Goal: Complete application form

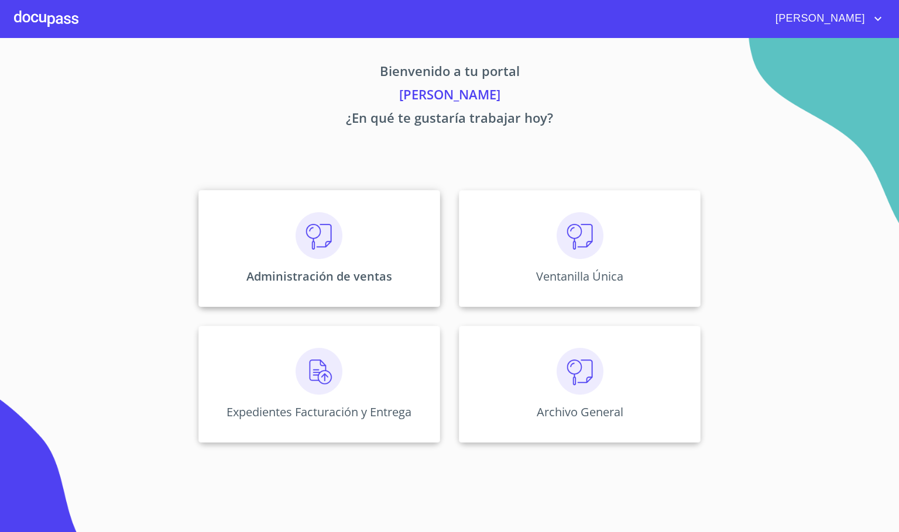
click at [370, 239] on div "Administración de ventas" at bounding box center [319, 248] width 242 height 117
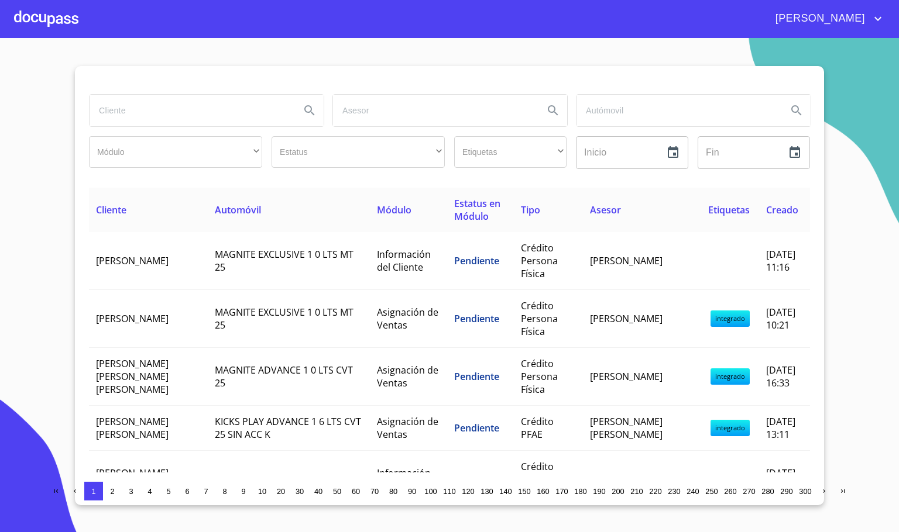
click at [171, 98] on input "search" at bounding box center [190, 111] width 201 height 32
type input "feli"
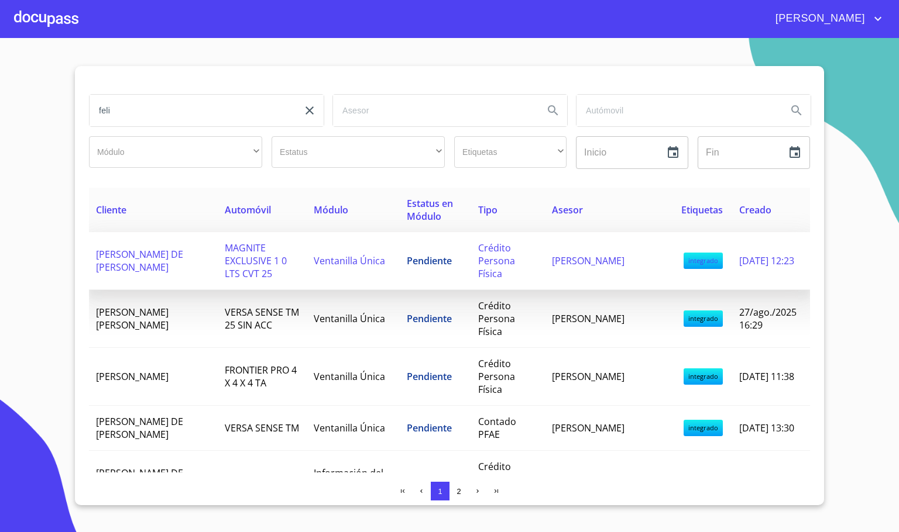
click at [280, 262] on span "MAGNITE EXCLUSIVE 1 0 LTS CVT 25" at bounding box center [256, 261] width 62 height 39
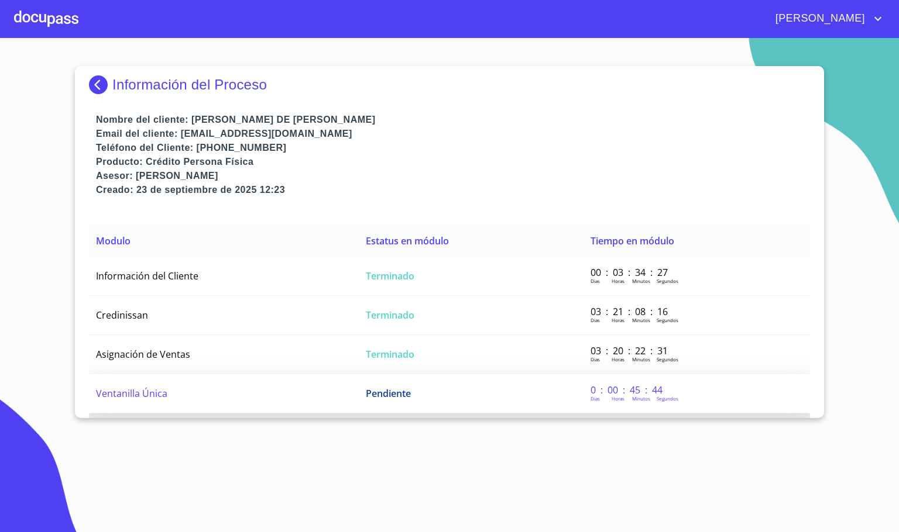
click at [290, 386] on td "Ventanilla Única" at bounding box center [224, 393] width 270 height 39
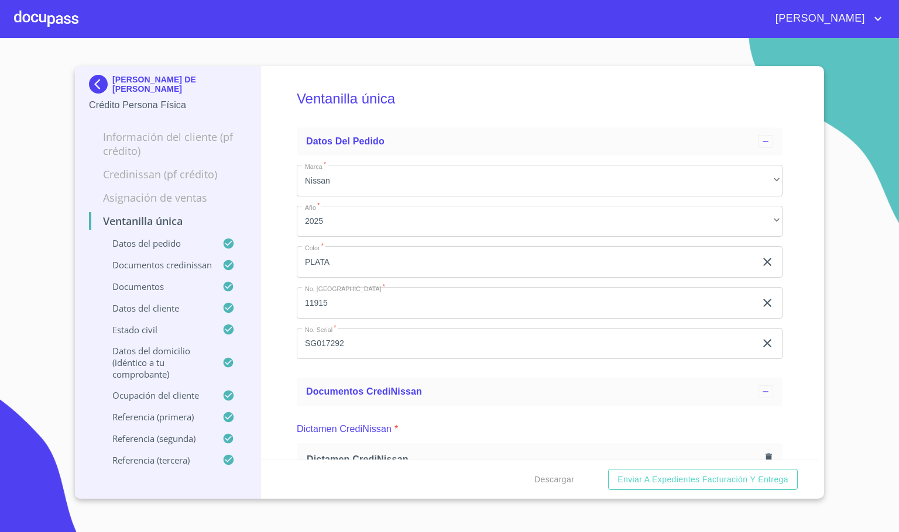
click at [277, 225] on div "Ventanilla única Datos del pedido Marca   * Nissan ​ Año   * 2025 ​ Color   * P…" at bounding box center [540, 263] width 558 height 394
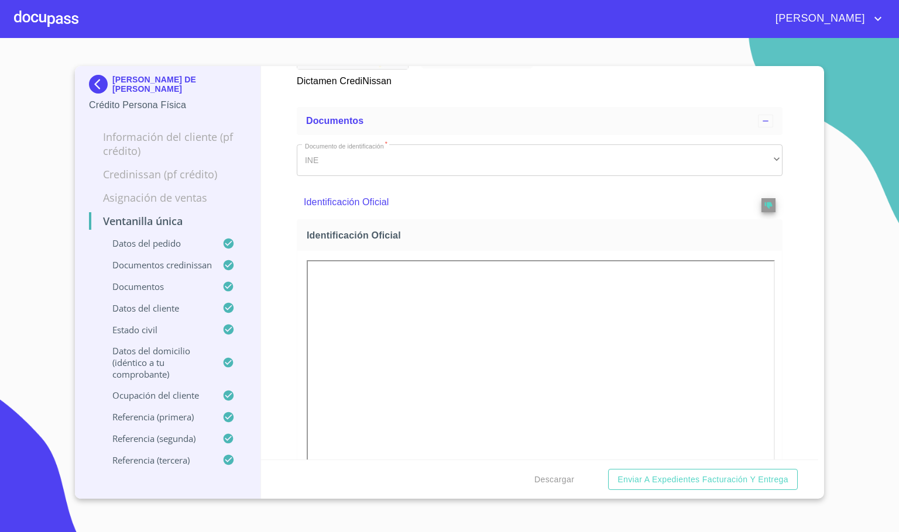
scroll to position [702, 0]
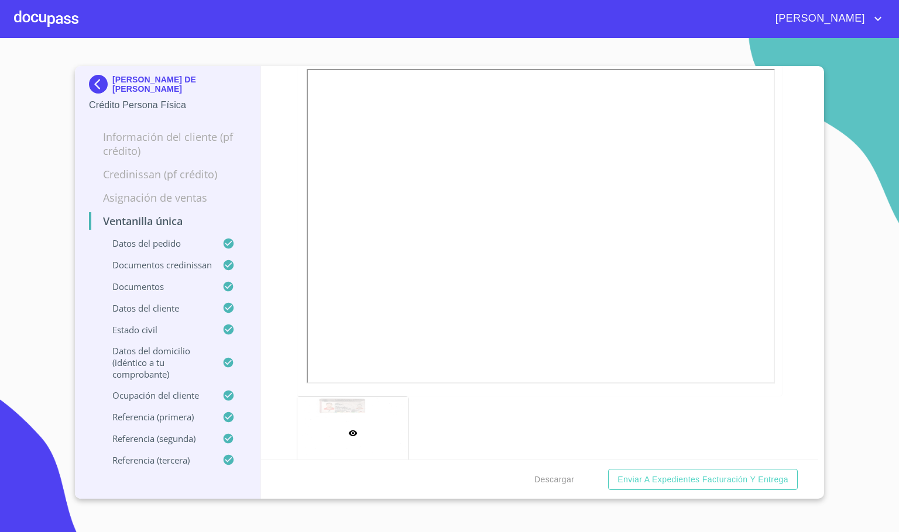
click at [786, 345] on div "Ventanilla única Datos del pedido Marca   * Nissan ​ Año   * 2025 ​ Color   * P…" at bounding box center [540, 263] width 558 height 394
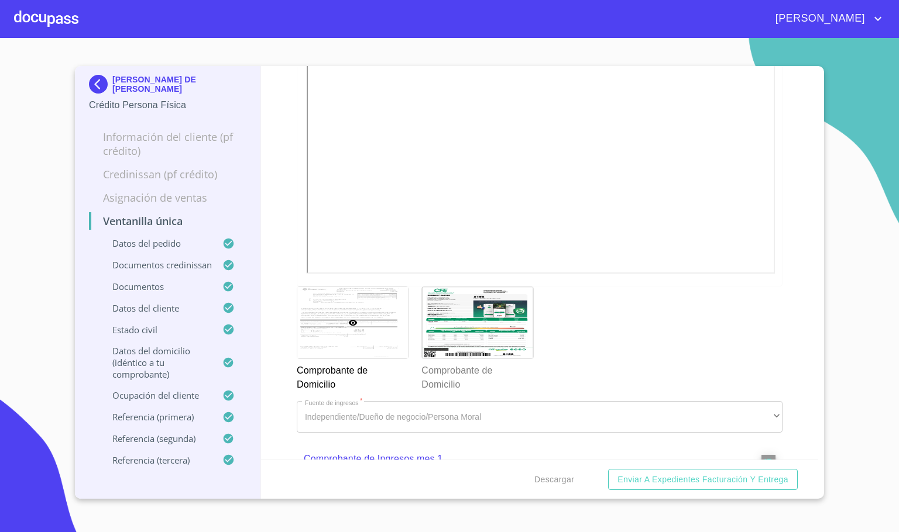
scroll to position [1229, 0]
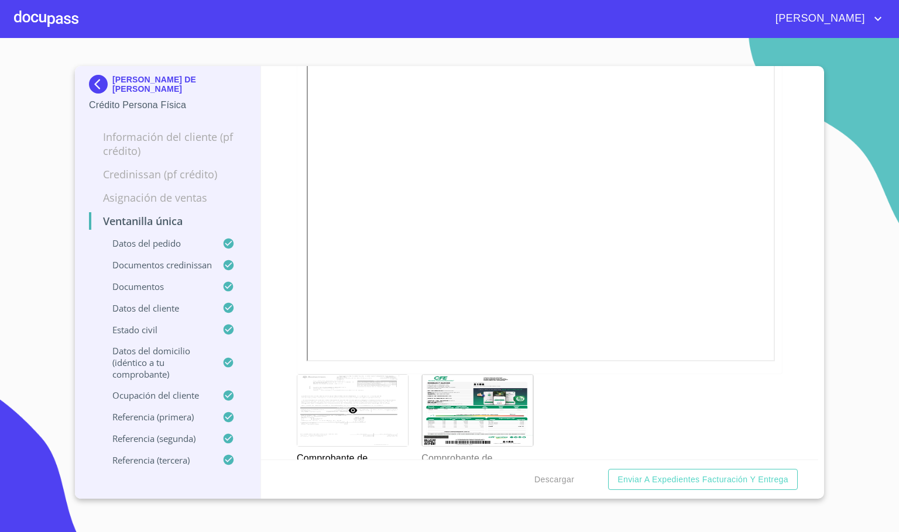
click at [799, 264] on div "Ventanilla única Datos del pedido Marca   * Nissan ​ Año   * 2025 ​ Color   * P…" at bounding box center [540, 263] width 558 height 394
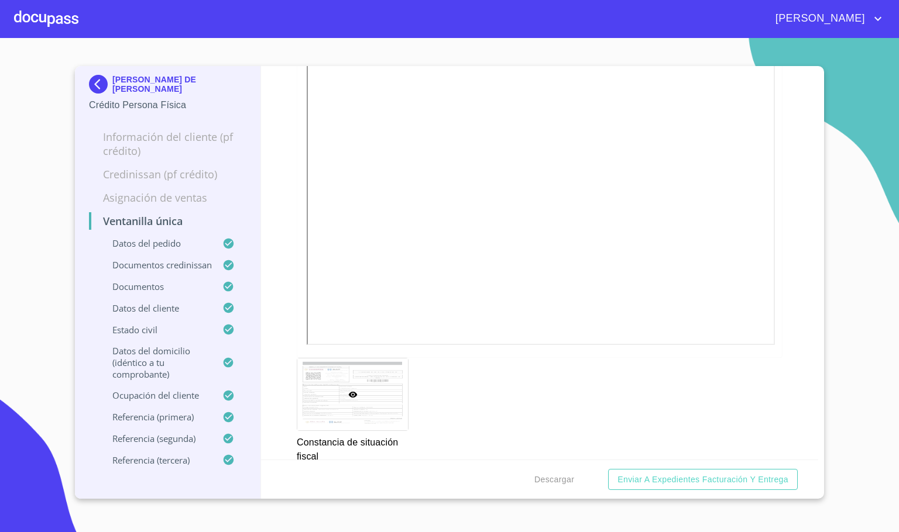
scroll to position [3335, 0]
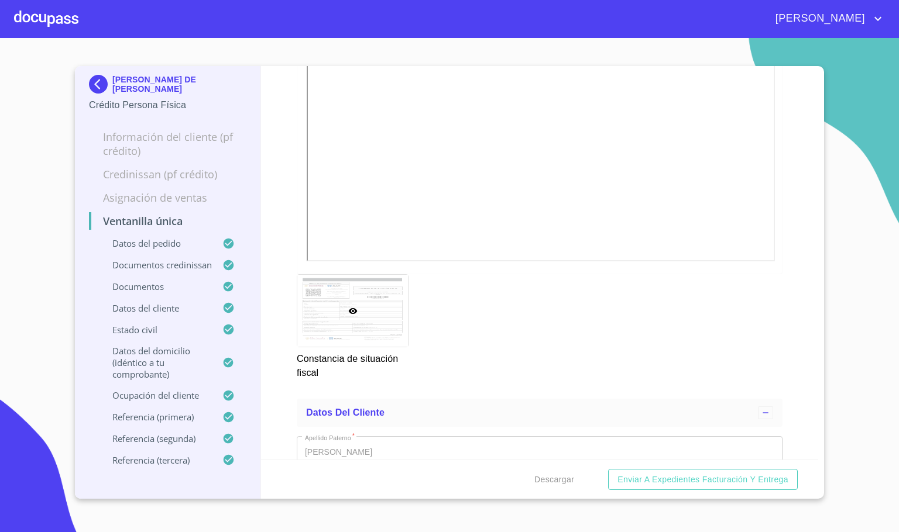
click at [796, 302] on div "Ventanilla única Datos del pedido Marca   * Nissan ​ Año   * 2025 ​ Color   * P…" at bounding box center [540, 263] width 558 height 394
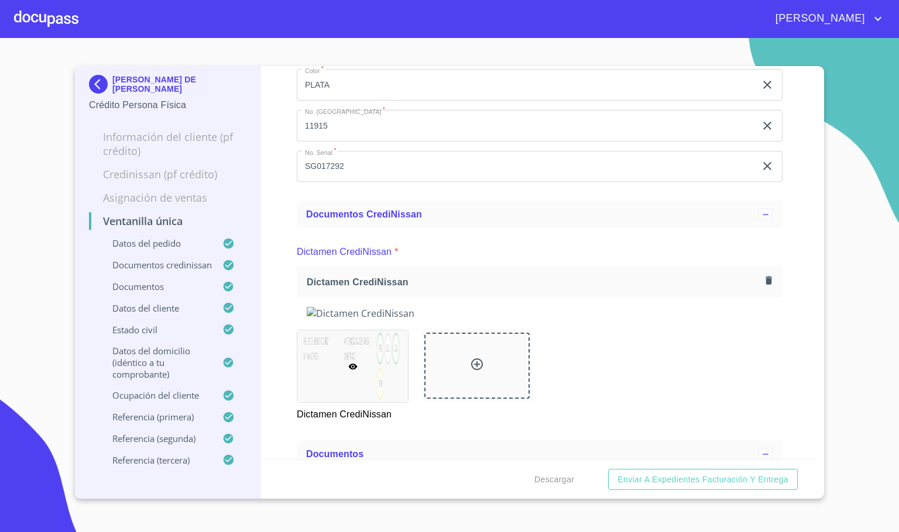
scroll to position [0, 0]
